Goal: Ask a question

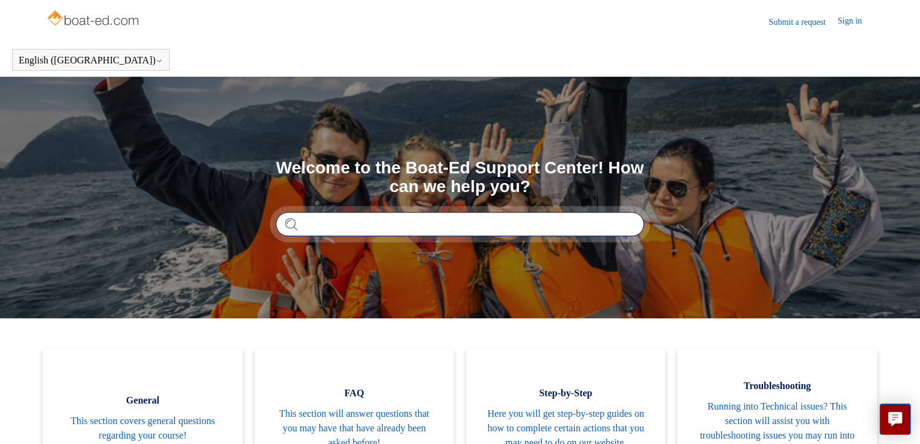
click at [350, 229] on input "Search" at bounding box center [460, 224] width 368 height 24
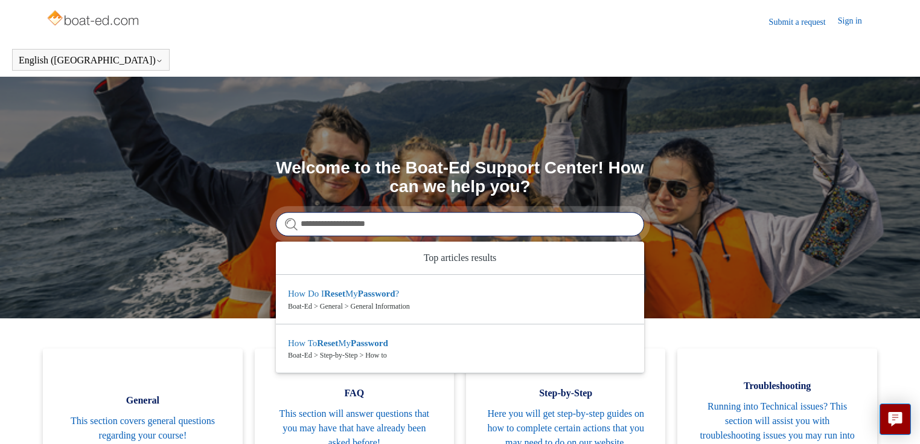
type input "**********"
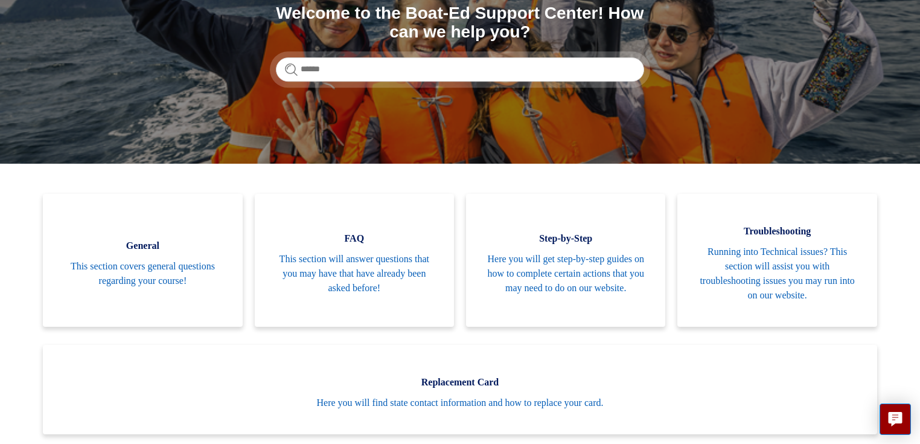
scroll to position [193, 0]
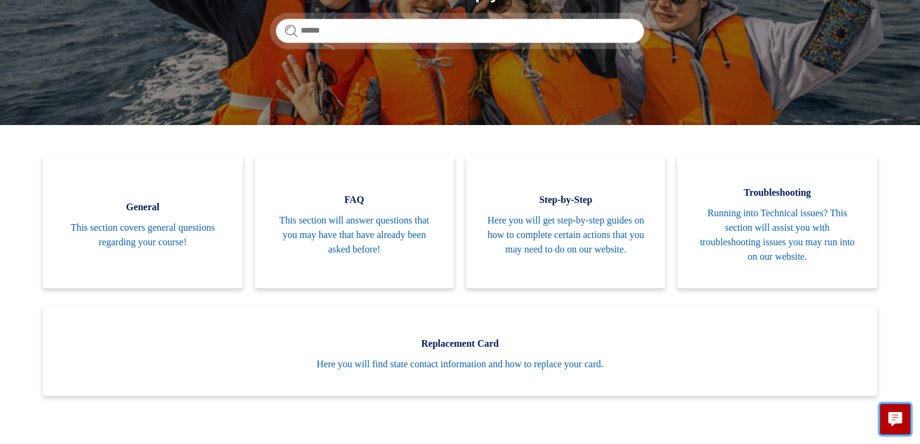
click at [898, 413] on icon "Live chat" at bounding box center [895, 417] width 14 height 11
